Goal: Task Accomplishment & Management: Complete application form

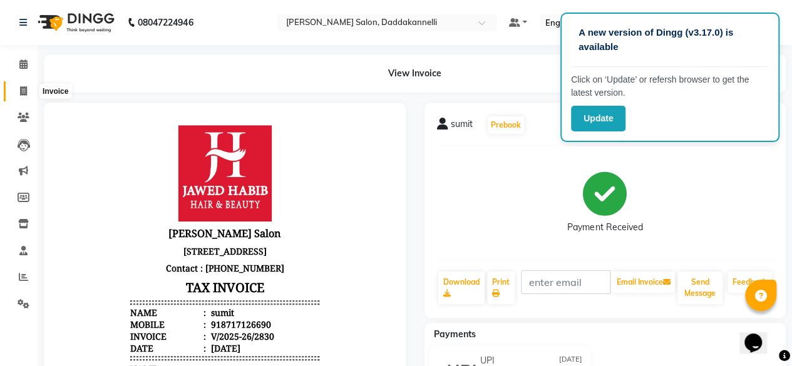
click at [21, 94] on icon at bounding box center [23, 90] width 7 height 9
select select "service"
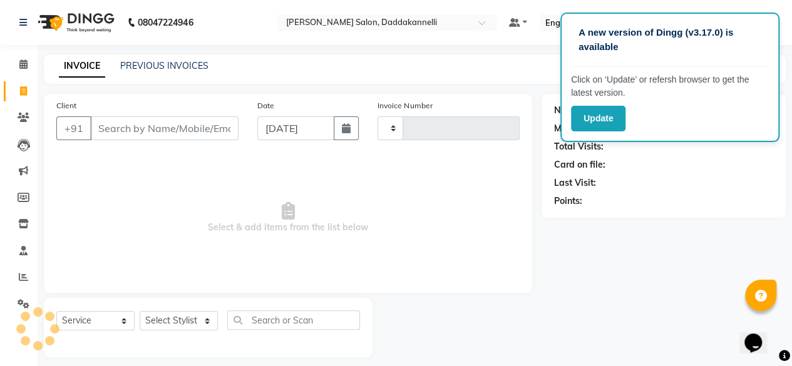
type input "2831"
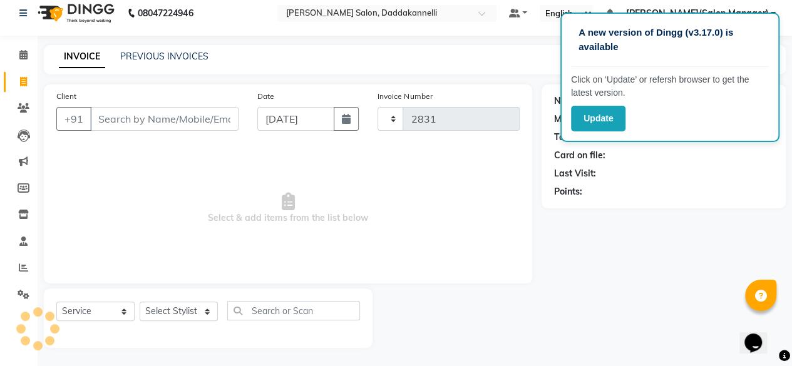
select select "6354"
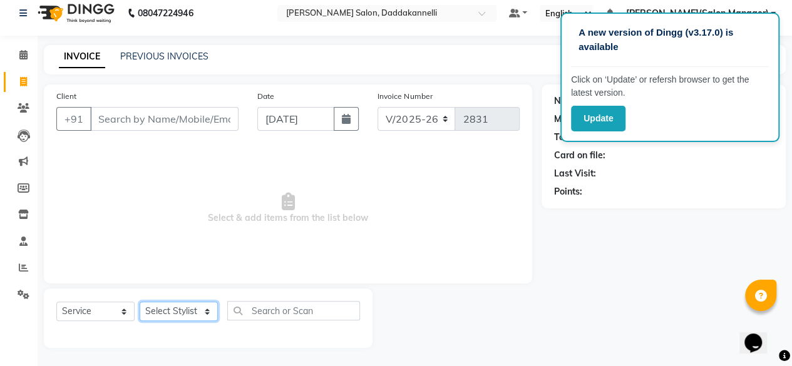
click at [199, 304] on select "Select Stylist [PERSON_NAME] DINGG SUPPORT [PERSON_NAME] [PERSON_NAME] Salon Ma…" at bounding box center [179, 311] width 78 height 19
select select "70644"
click at [140, 302] on select "Select Stylist [PERSON_NAME] DINGG SUPPORT [PERSON_NAME] [PERSON_NAME] Salon Ma…" at bounding box center [179, 311] width 78 height 19
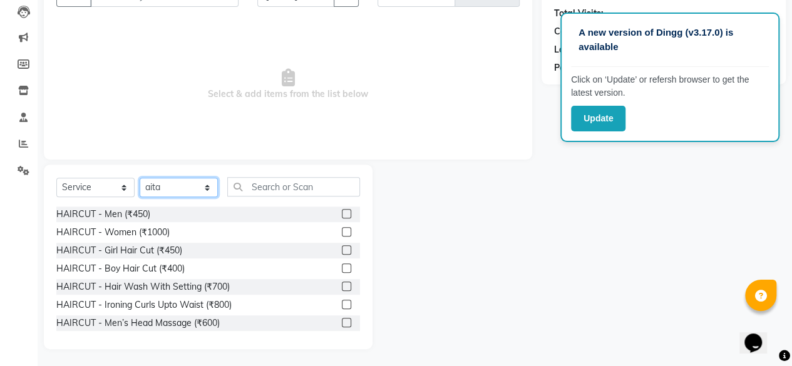
scroll to position [135, 0]
click at [342, 227] on label at bounding box center [346, 230] width 9 height 9
click at [342, 227] on input "checkbox" at bounding box center [346, 231] width 8 height 8
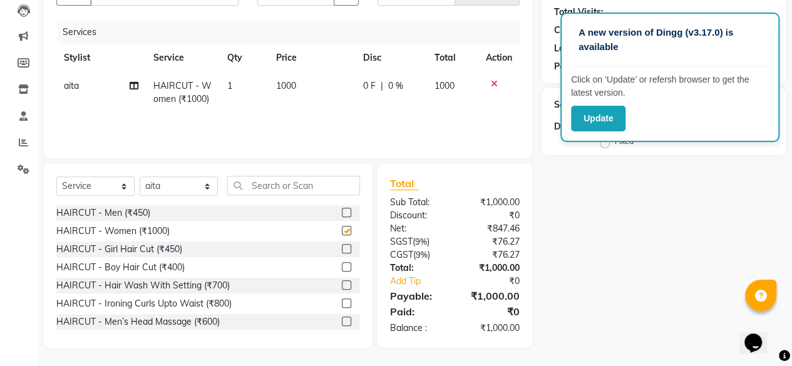
checkbox input "false"
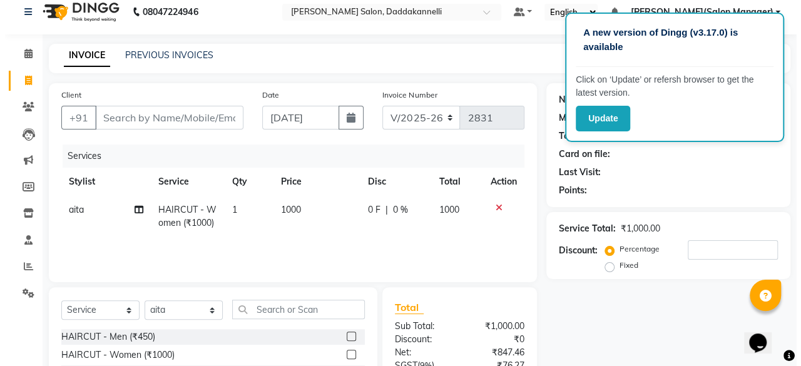
scroll to position [9, 0]
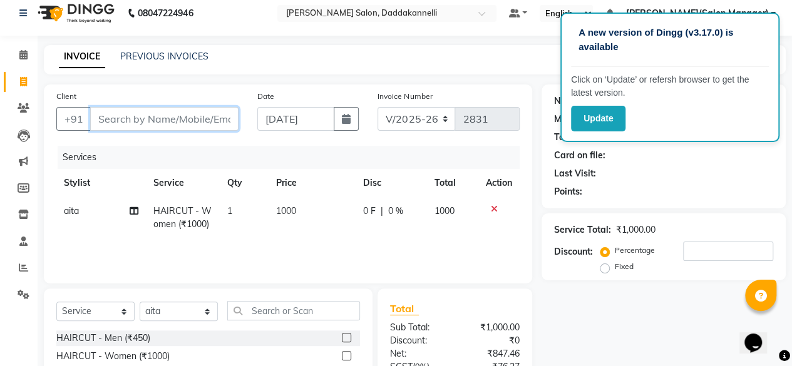
click at [212, 115] on input "Client" at bounding box center [164, 119] width 148 height 24
type input "9"
type input "0"
type input "9739143972"
click at [212, 118] on span "Add Client" at bounding box center [206, 119] width 49 height 13
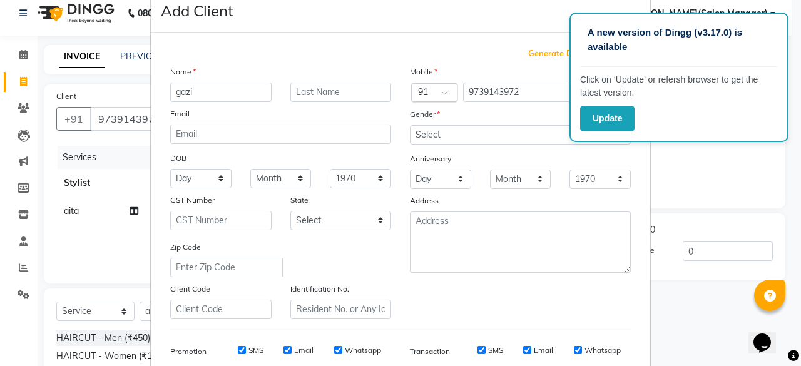
scroll to position [21, 0]
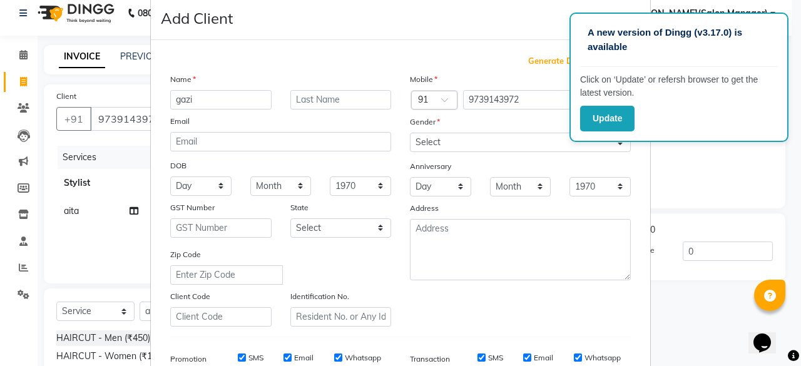
type input "gazi"
click at [442, 140] on select "Select [DEMOGRAPHIC_DATA] [DEMOGRAPHIC_DATA] Other Prefer Not To Say" at bounding box center [520, 142] width 221 height 19
select select "[DEMOGRAPHIC_DATA]"
click at [410, 133] on select "Select [DEMOGRAPHIC_DATA] [DEMOGRAPHIC_DATA] Other Prefer Not To Say" at bounding box center [520, 142] width 221 height 19
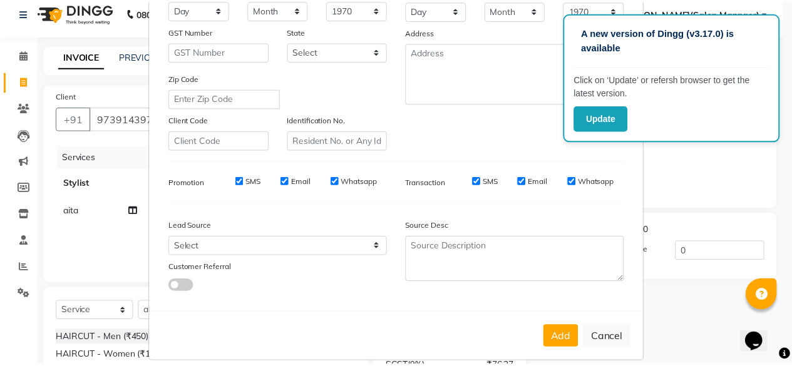
scroll to position [209, 0]
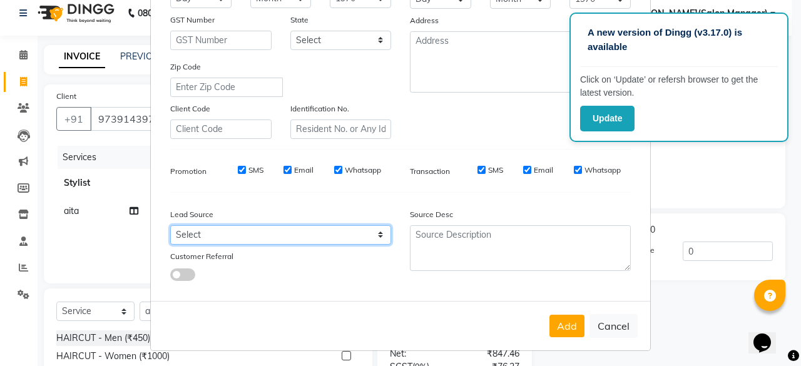
click at [321, 235] on select "Select Walk-in Referral Internet Friend Word of Mouth Advertisement Facebook Ju…" at bounding box center [280, 234] width 221 height 19
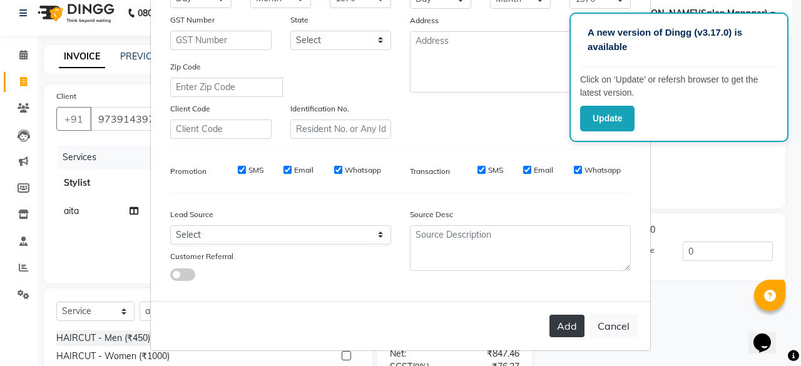
click at [560, 330] on button "Add" at bounding box center [567, 326] width 35 height 23
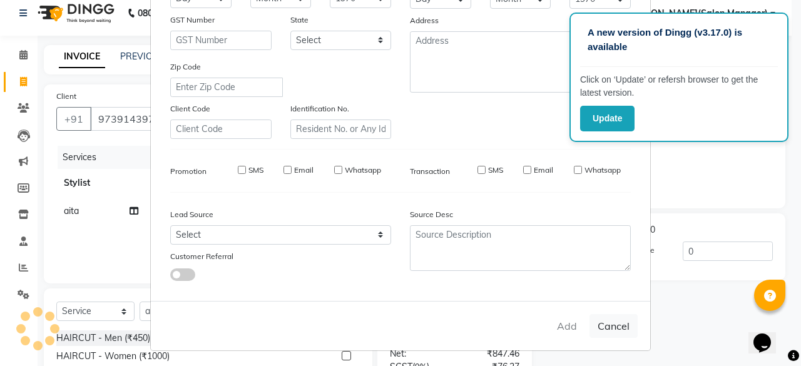
select select
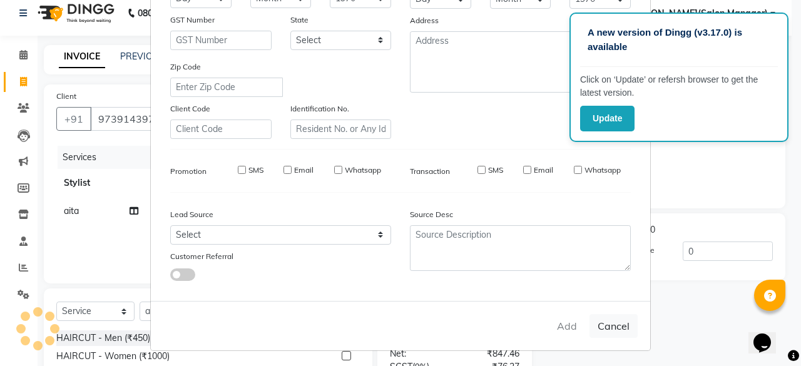
select select
checkbox input "false"
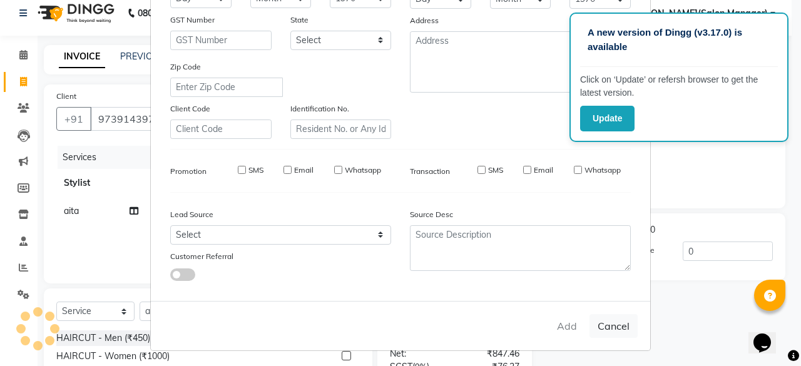
checkbox input "false"
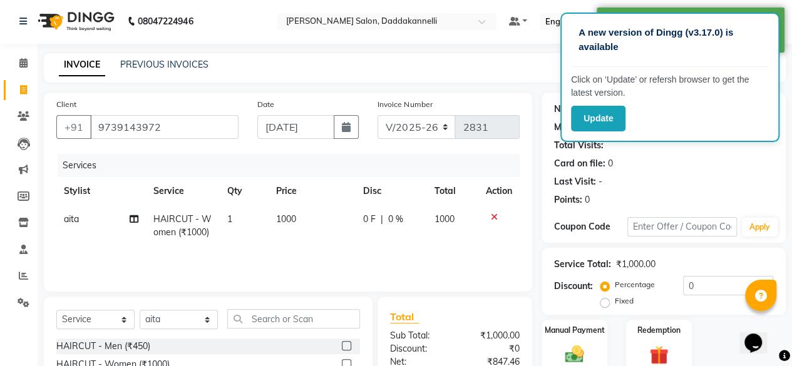
scroll to position [0, 0]
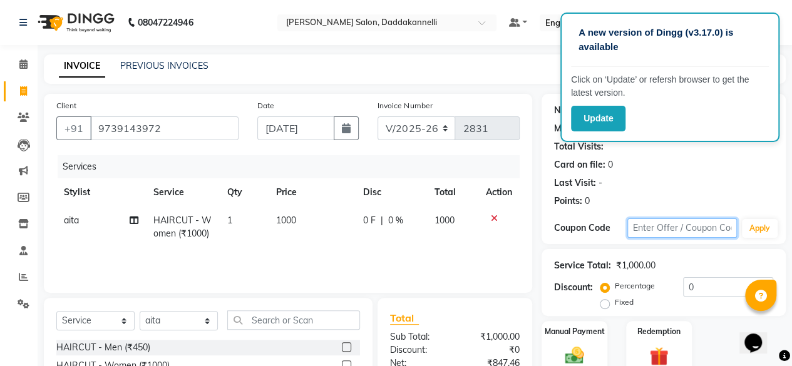
click at [648, 226] on input "text" at bounding box center [682, 227] width 110 height 19
click at [755, 229] on button "Apply" at bounding box center [760, 228] width 36 height 19
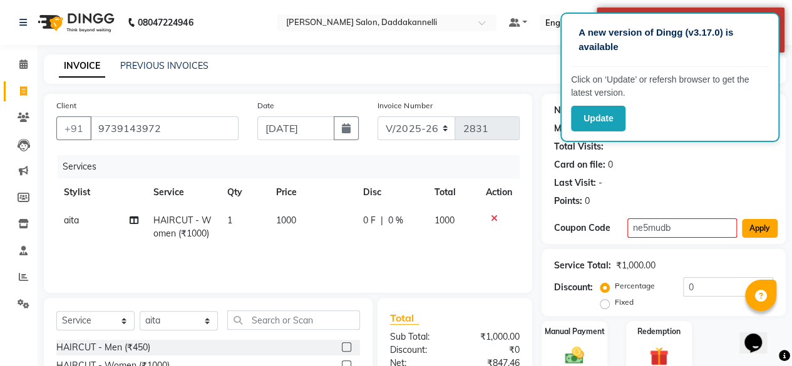
click at [764, 230] on button "Apply" at bounding box center [760, 228] width 36 height 19
click at [673, 227] on input "ne5mudb" at bounding box center [682, 227] width 110 height 19
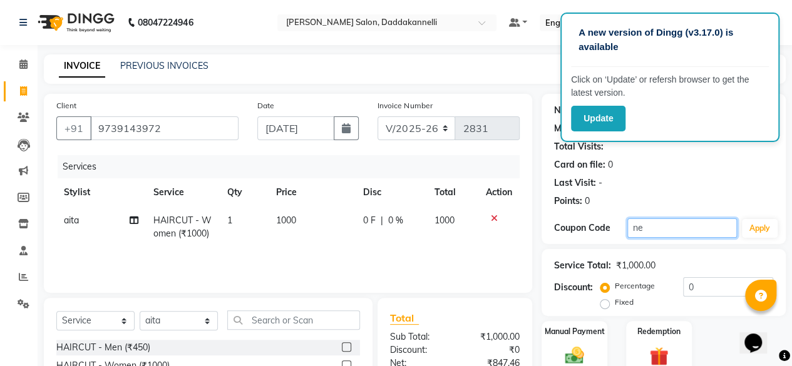
type input "n"
click at [765, 230] on button "Apply" at bounding box center [760, 228] width 36 height 19
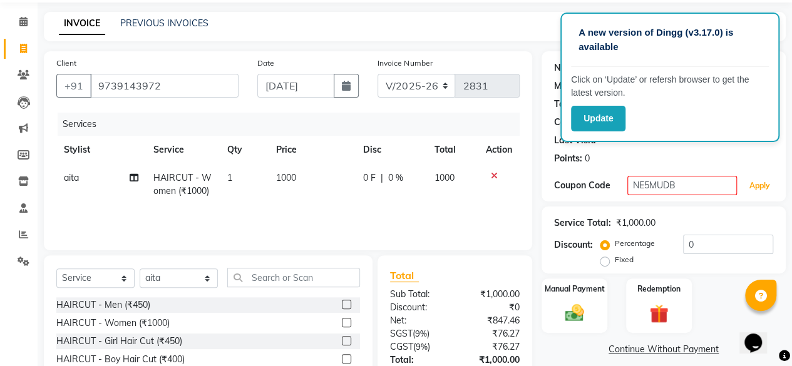
scroll to position [63, 0]
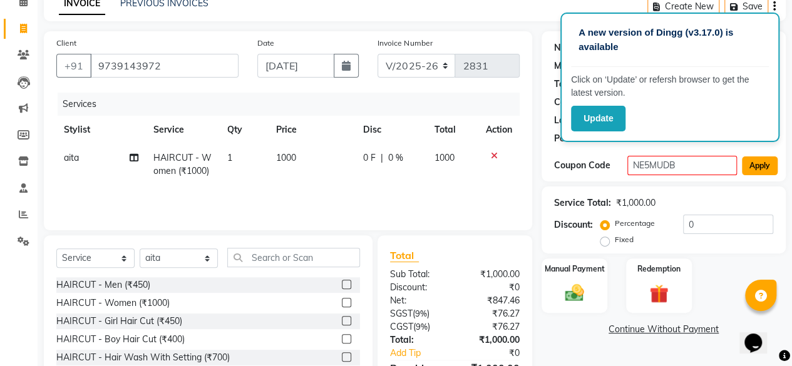
click at [769, 169] on button "Apply" at bounding box center [760, 166] width 36 height 19
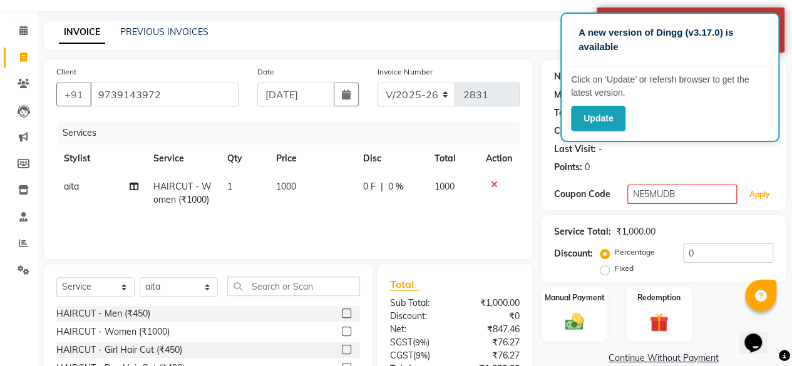
scroll to position [0, 0]
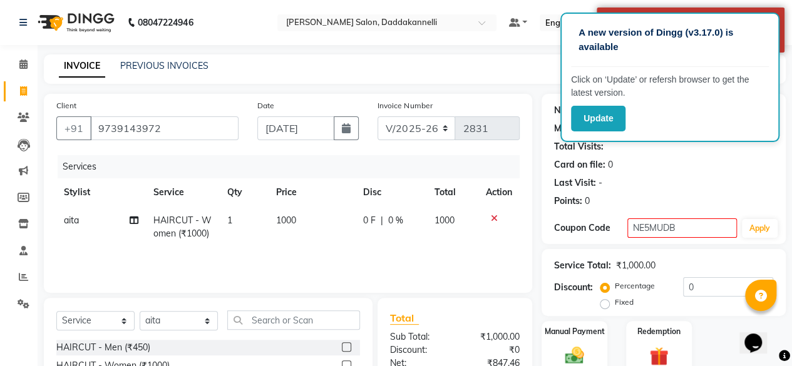
click at [784, 81] on main "INVOICE PREVIOUS INVOICES Create New Save Client [PHONE_NUMBER] Date [DATE] Inv…" at bounding box center [415, 277] width 754 height 447
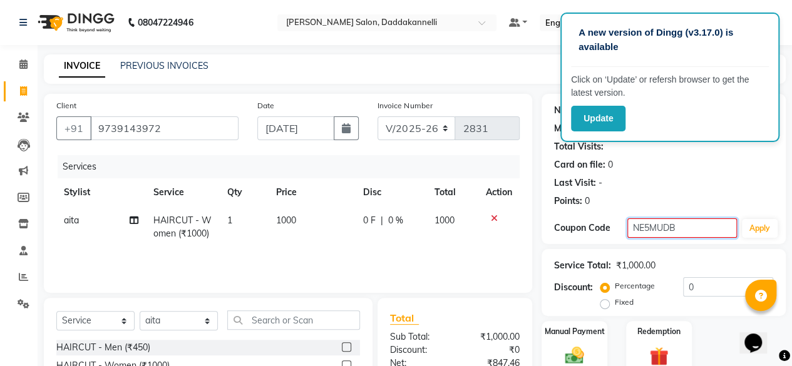
click at [703, 225] on input "NE5MUDB" at bounding box center [682, 227] width 110 height 19
type input "N"
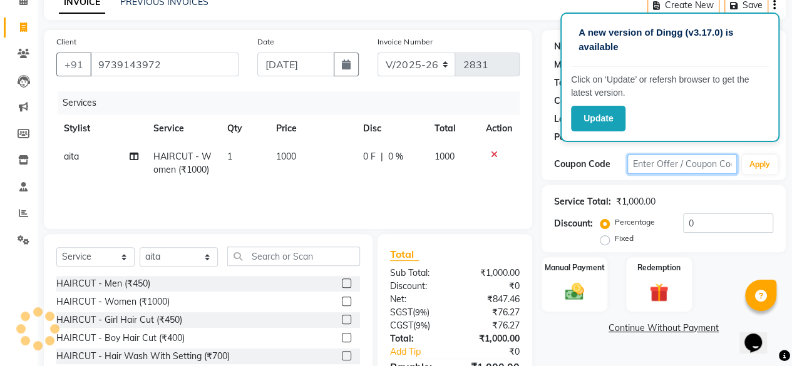
scroll to position [9, 0]
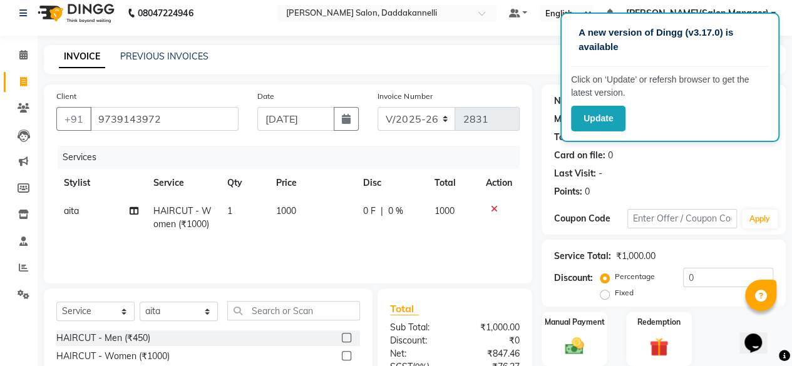
click at [496, 207] on icon at bounding box center [494, 209] width 7 height 9
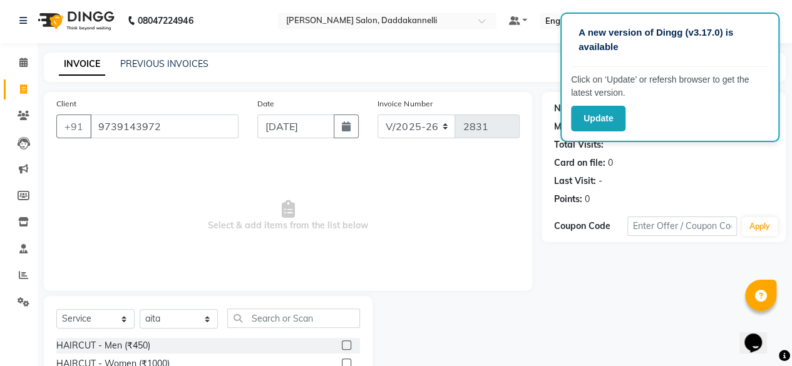
scroll to position [0, 0]
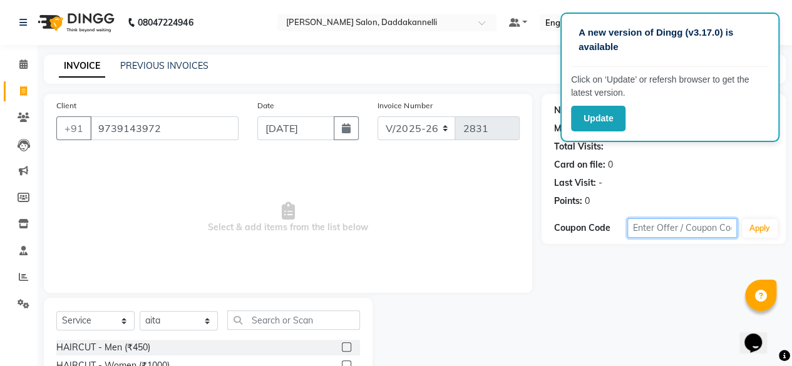
click at [639, 232] on input "text" at bounding box center [682, 227] width 110 height 19
